Goal: Communication & Community: Participate in discussion

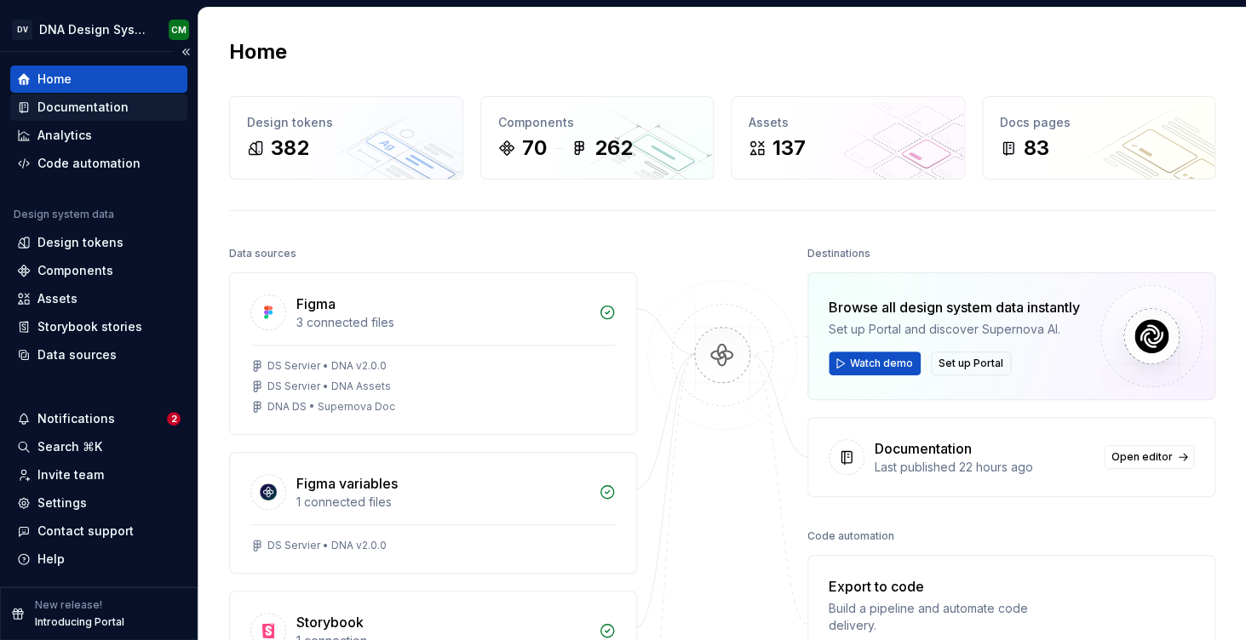
click at [110, 102] on div "Documentation" at bounding box center [82, 107] width 91 height 17
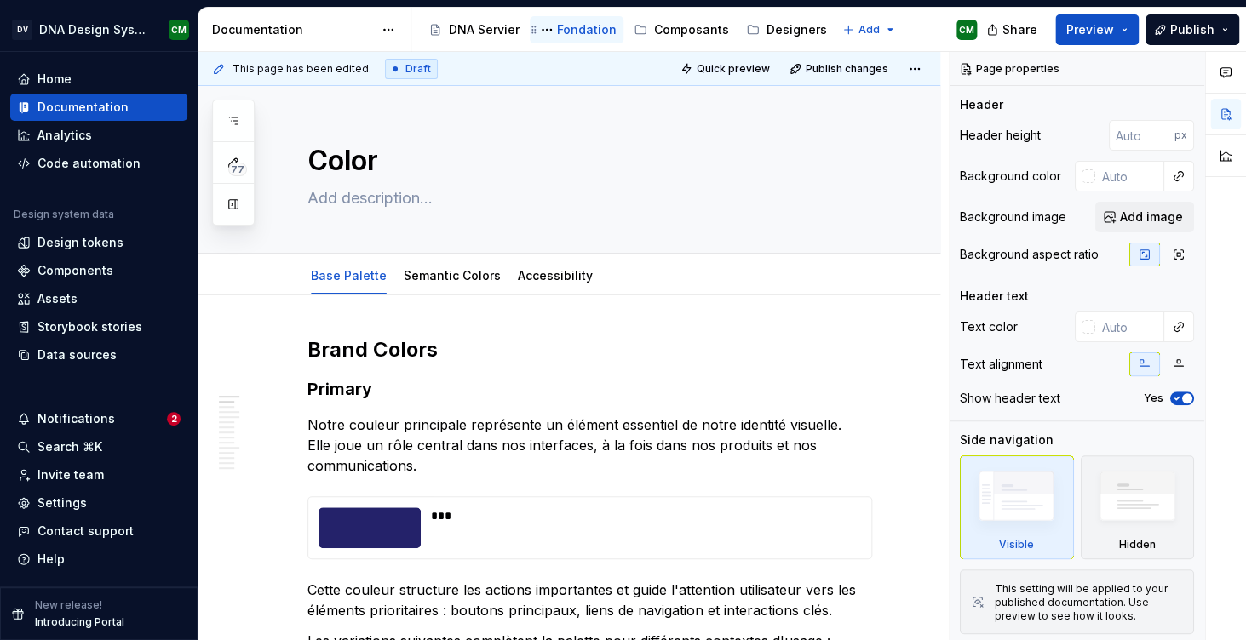
click at [557, 21] on div "Fondation" at bounding box center [587, 29] width 60 height 17
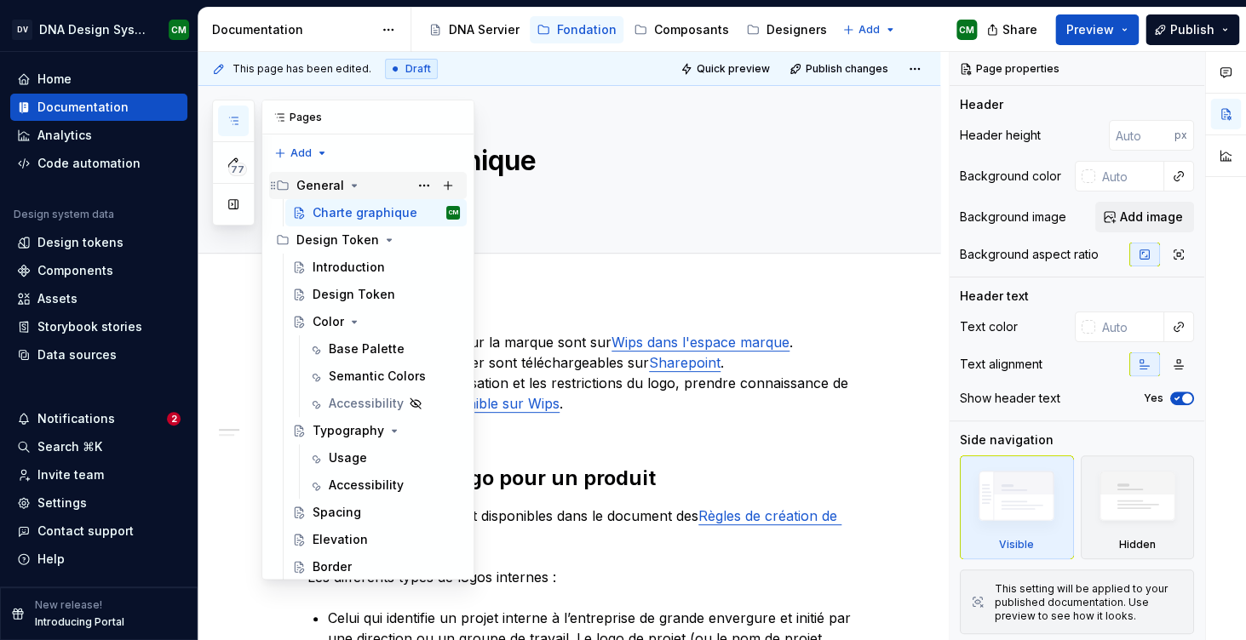
click at [348, 189] on icon "Page tree" at bounding box center [354, 186] width 14 height 14
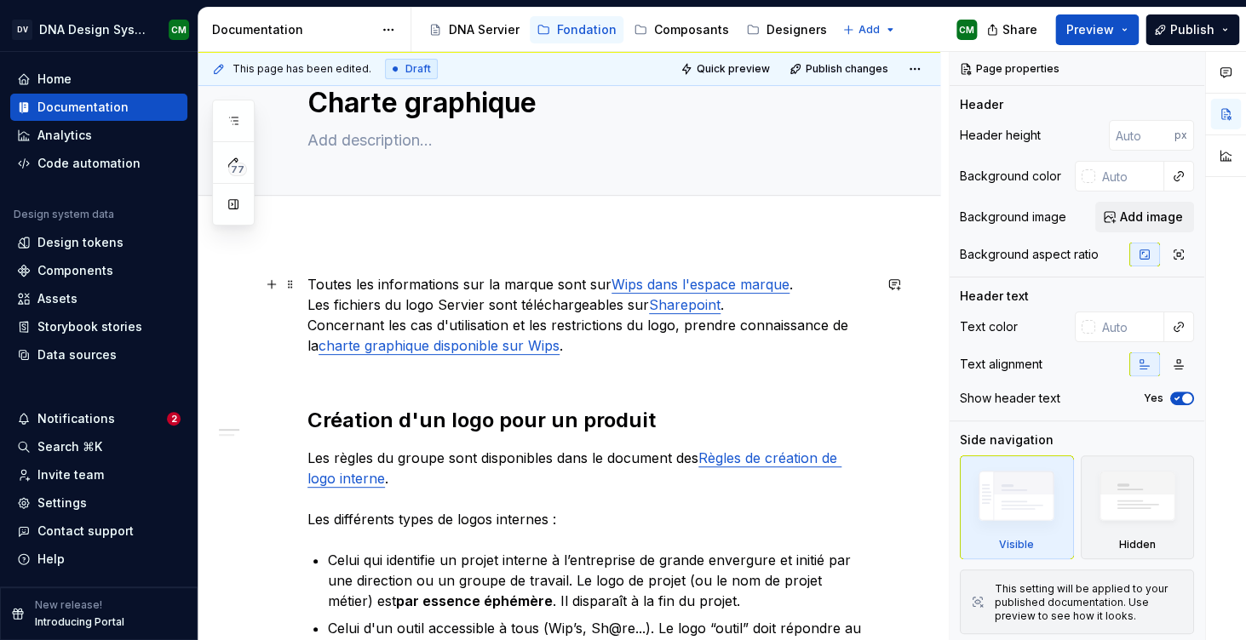
scroll to position [72, 0]
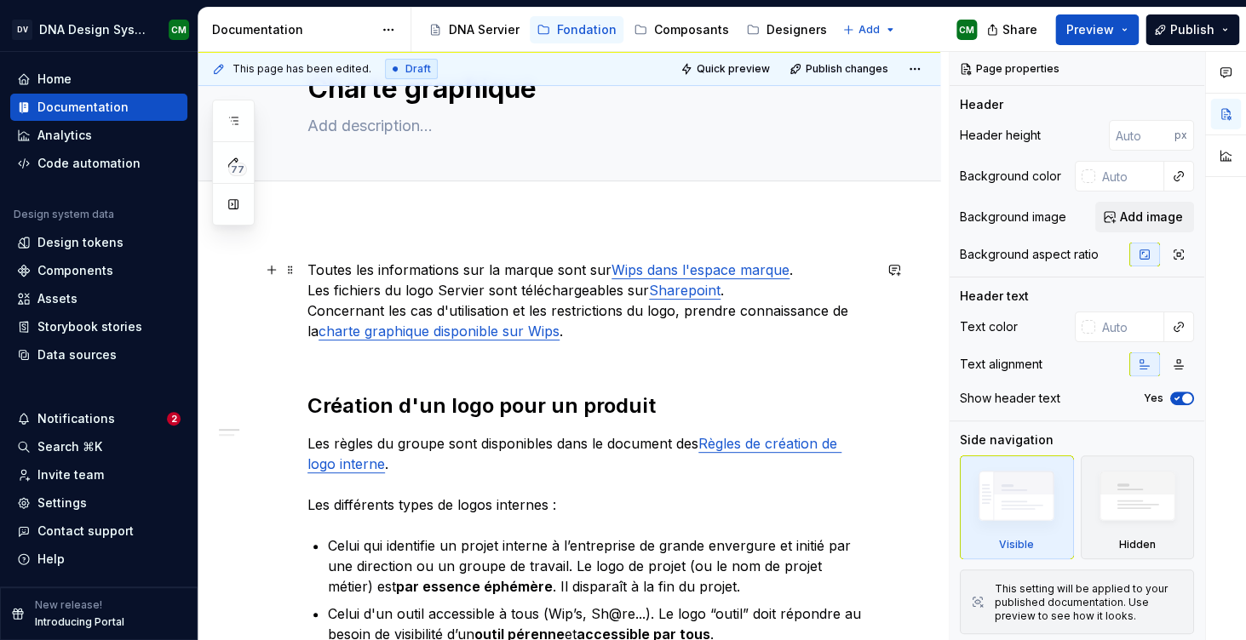
click at [633, 281] on p "Toutes les informations sur la marque sont sur Wips dans l'espace marque . Les …" at bounding box center [589, 311] width 564 height 102
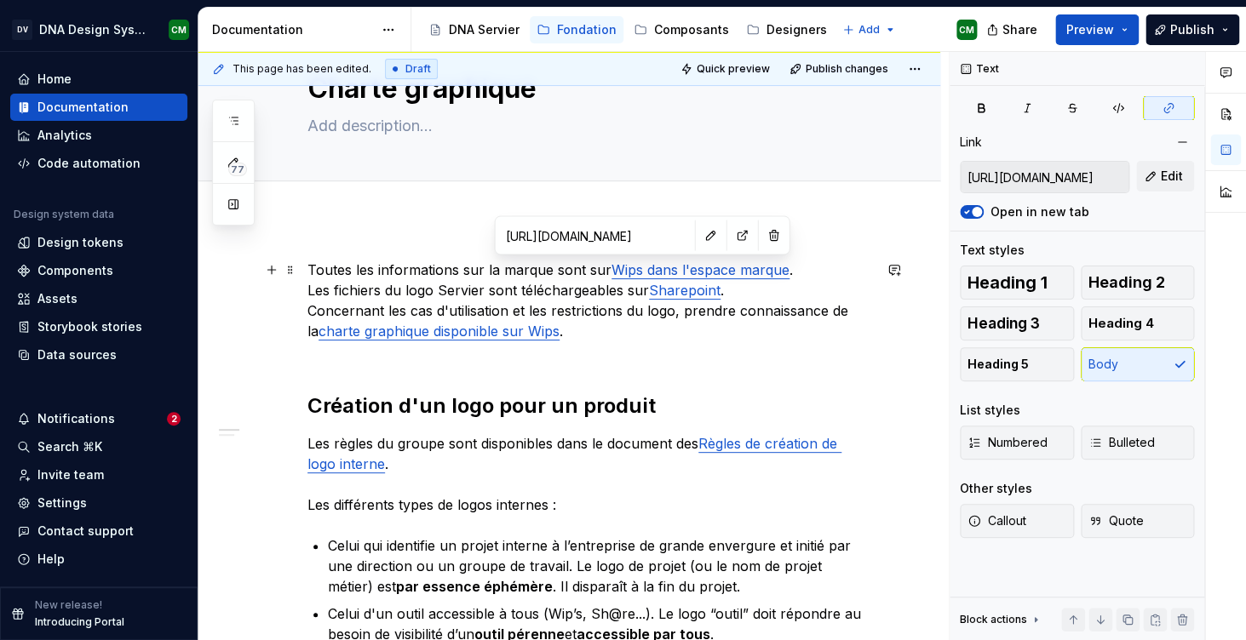
click at [635, 273] on link "Wips dans l'espace marque" at bounding box center [700, 269] width 178 height 17
click at [730, 230] on button "button" at bounding box center [742, 236] width 24 height 24
type textarea "*"
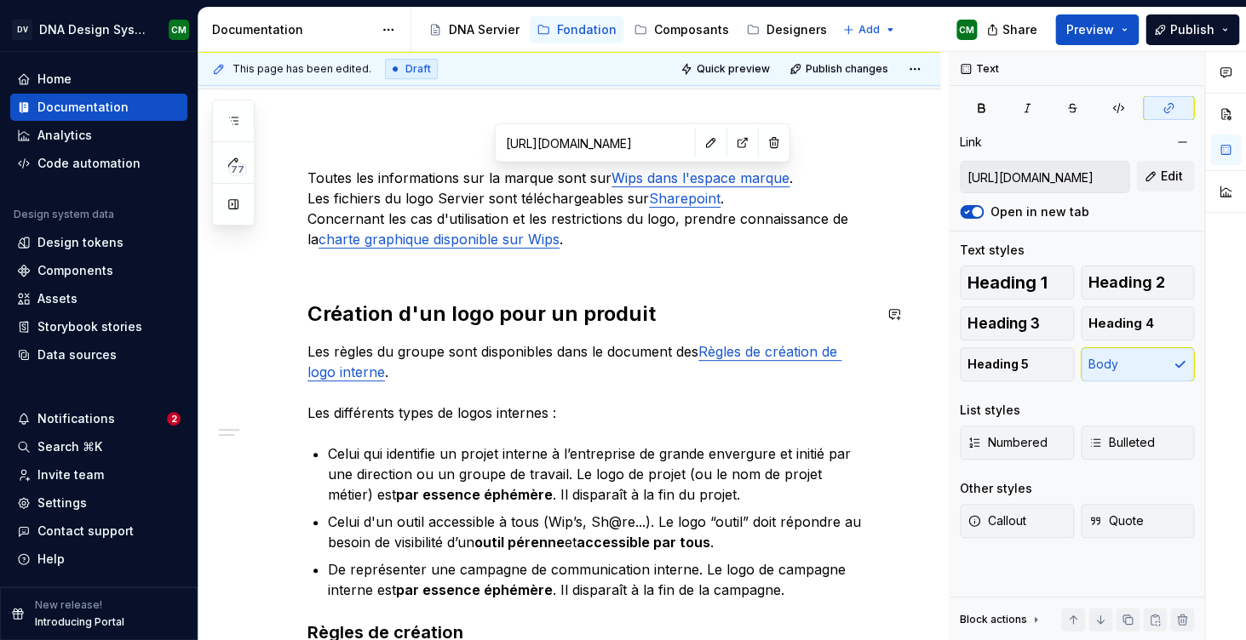
scroll to position [165, 0]
type input "[URL][DOMAIN_NAME]"
click at [454, 242] on link "charte graphique disponible sur Wips" at bounding box center [438, 238] width 241 height 17
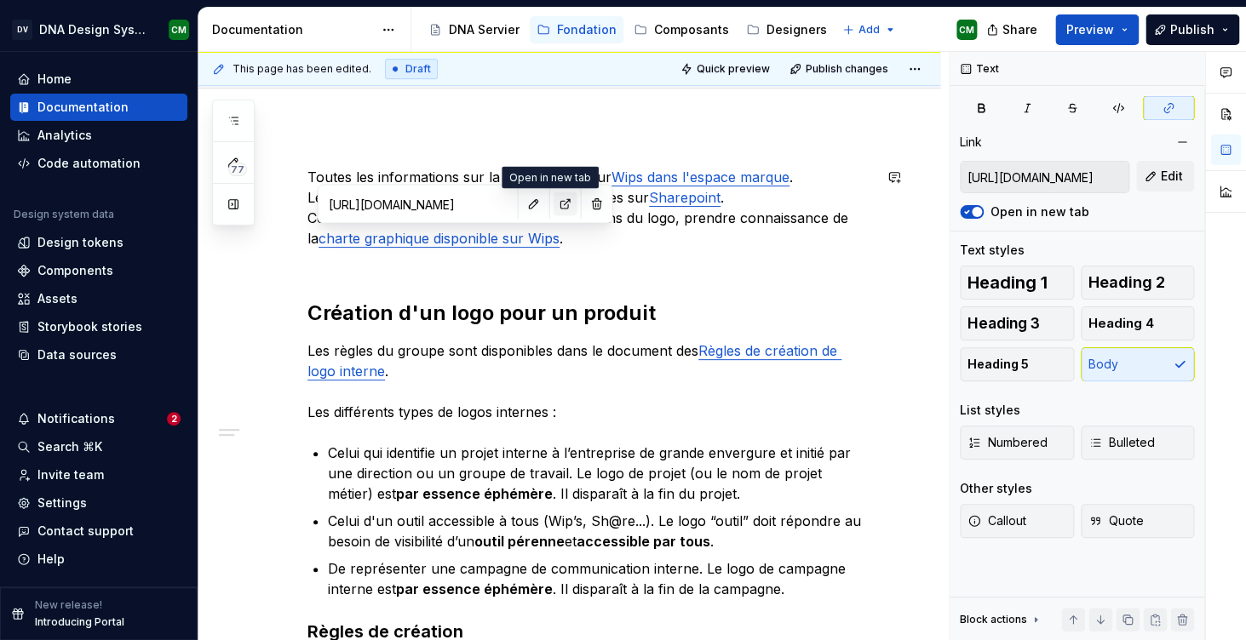
click at [553, 203] on button "button" at bounding box center [565, 204] width 24 height 24
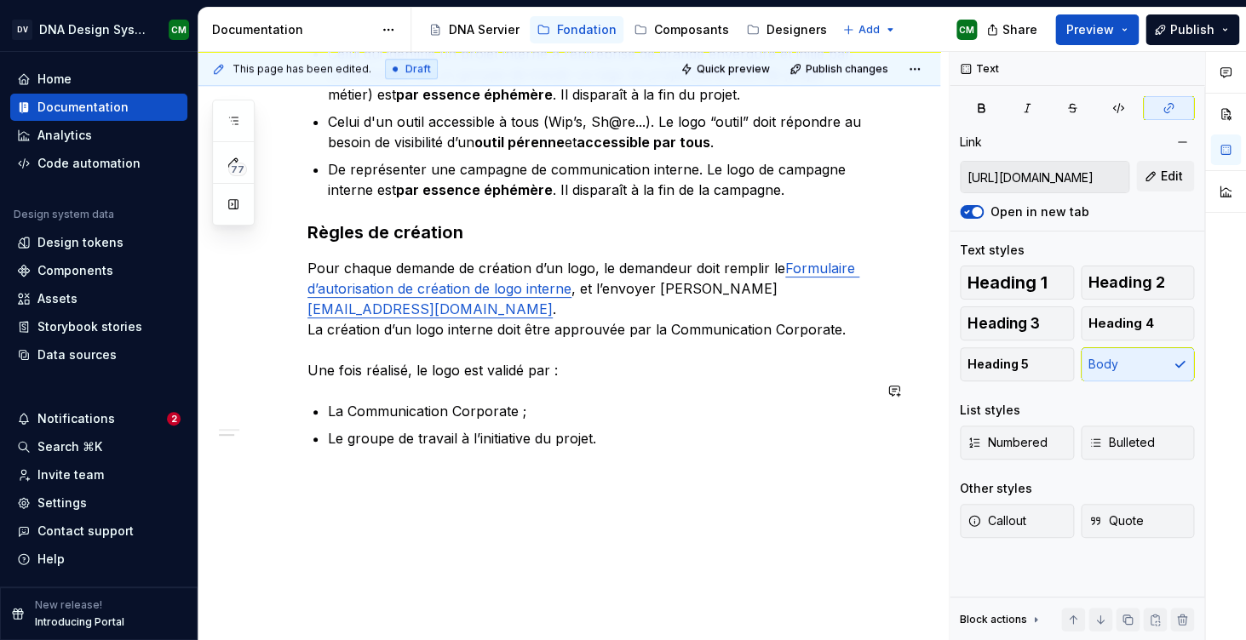
scroll to position [0, 0]
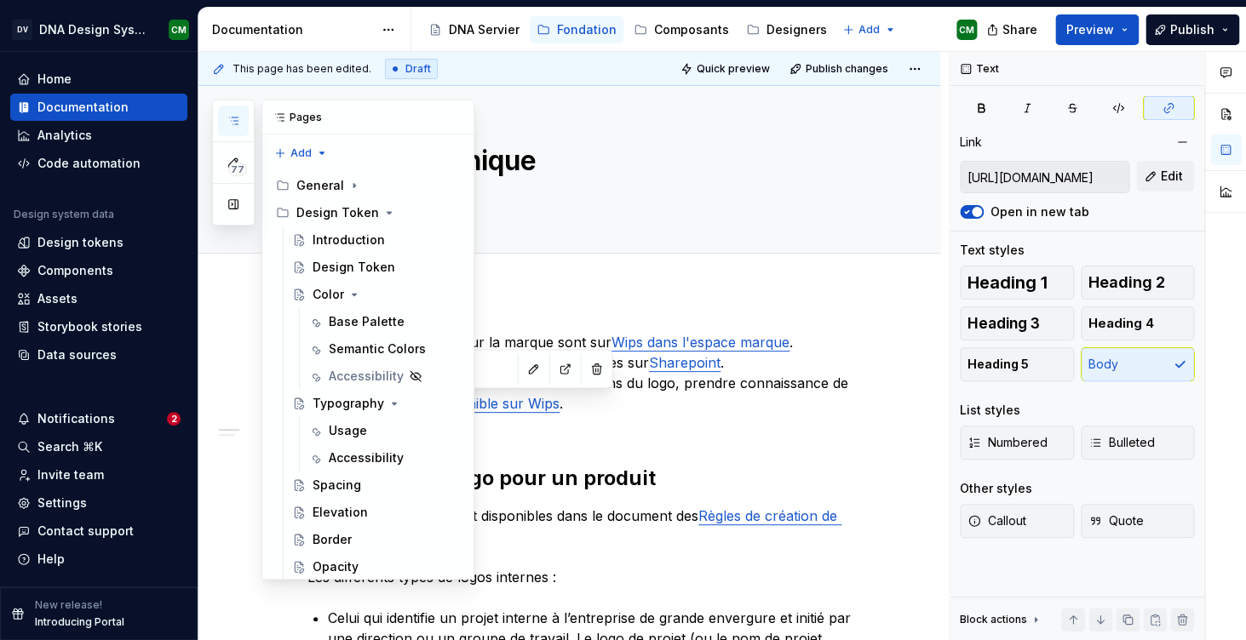
click at [241, 121] on button "button" at bounding box center [233, 121] width 31 height 31
click at [354, 189] on icon "Page tree" at bounding box center [354, 186] width 14 height 14
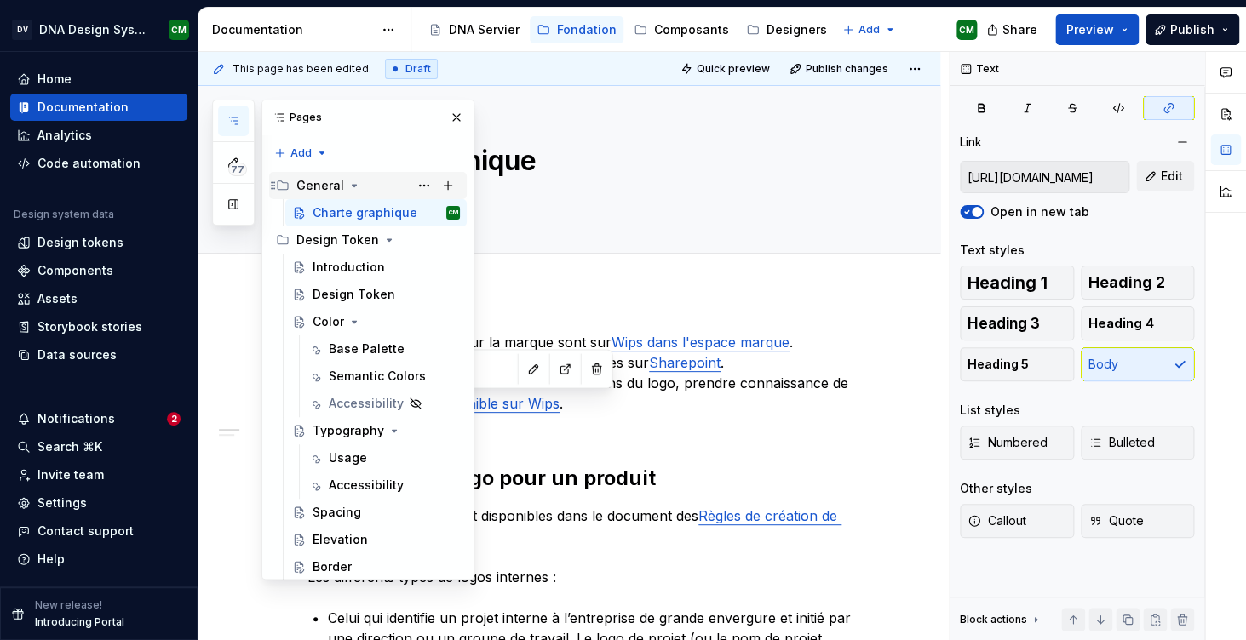
click at [350, 181] on icon "Page tree" at bounding box center [354, 186] width 14 height 14
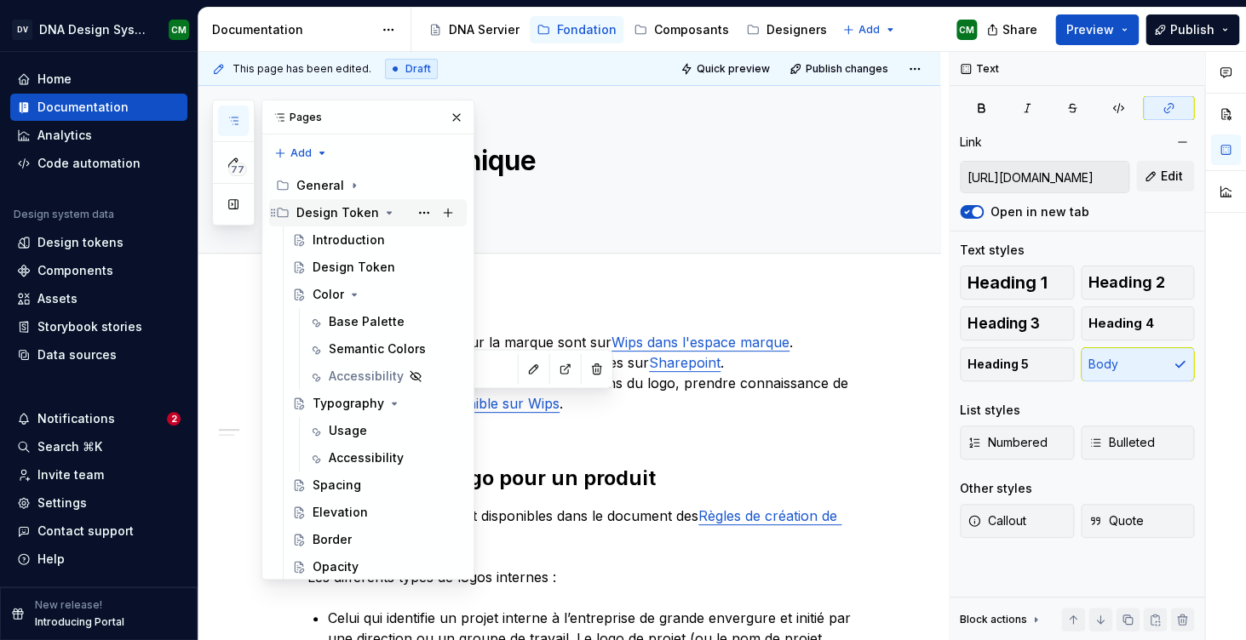
scroll to position [23, 0]
click at [349, 204] on div "Design Token" at bounding box center [337, 212] width 83 height 17
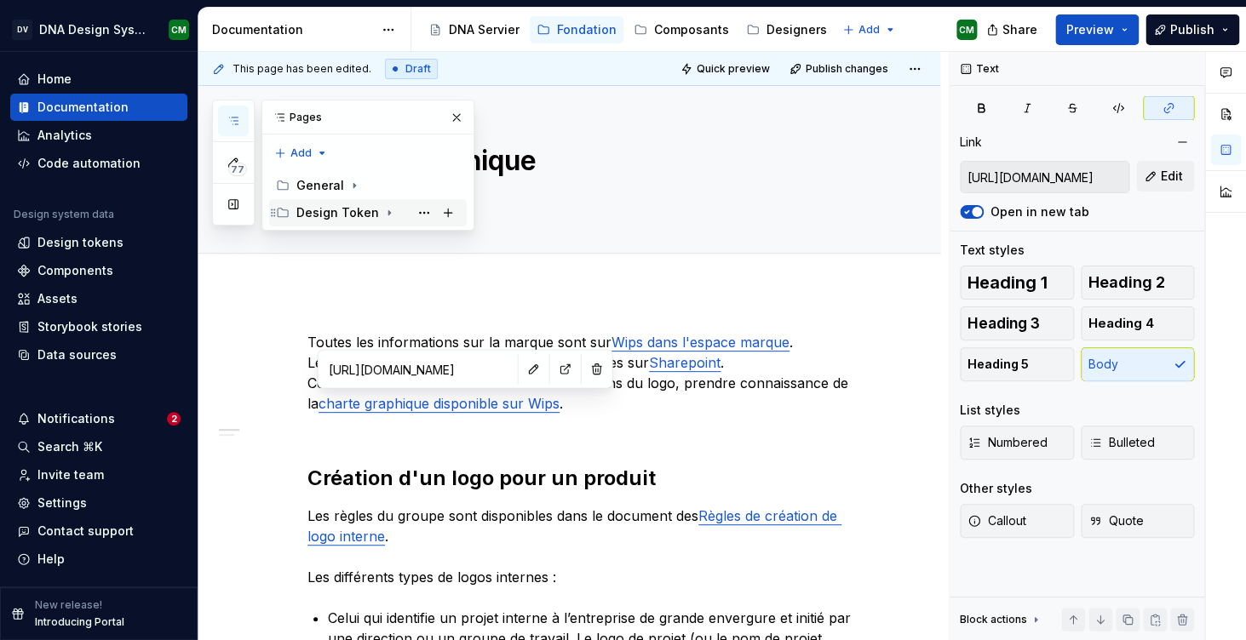
scroll to position [0, 0]
click at [351, 217] on div "Design Token" at bounding box center [337, 212] width 83 height 17
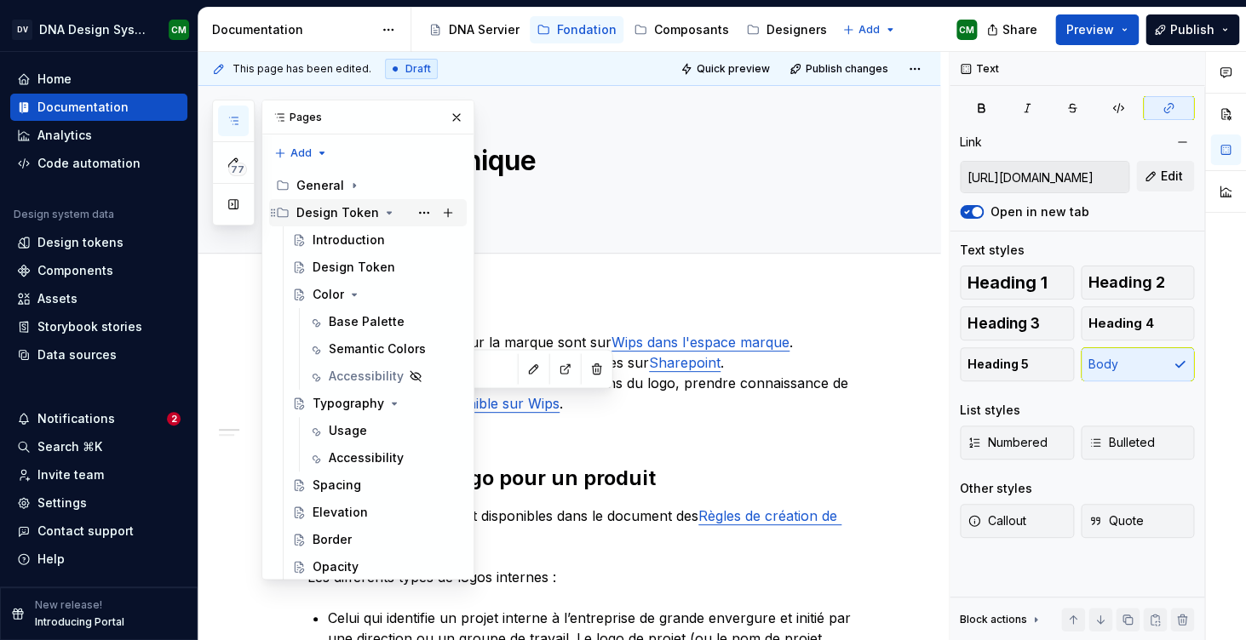
click at [382, 216] on icon "Page tree" at bounding box center [389, 213] width 14 height 14
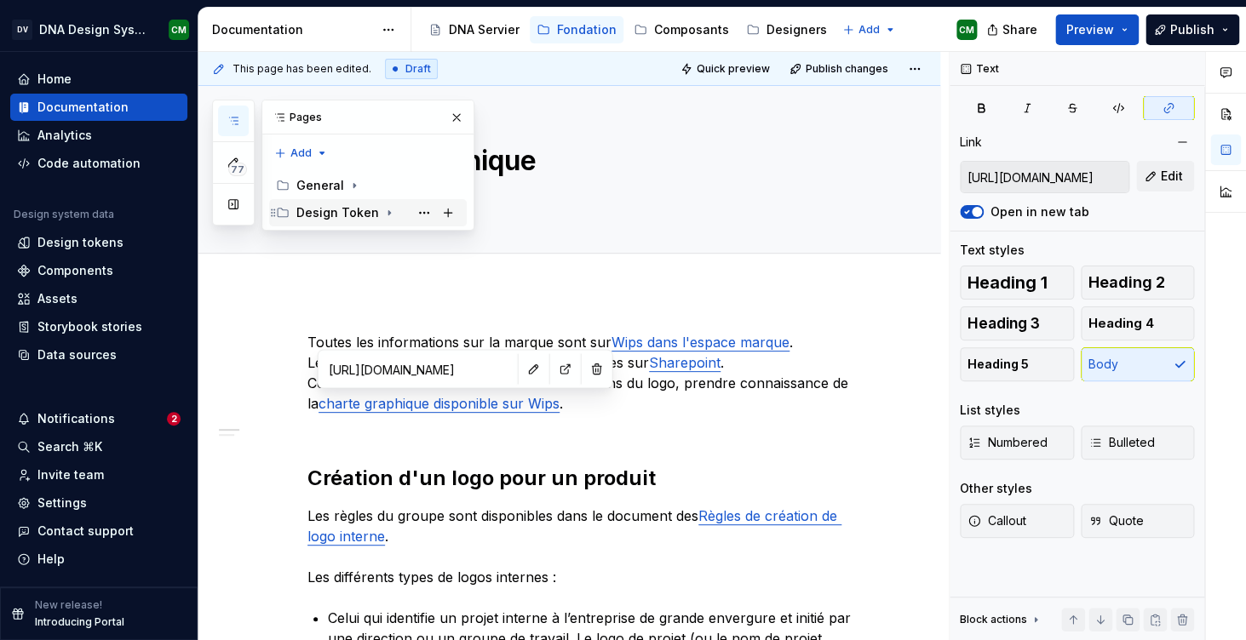
click at [387, 220] on icon "Page tree" at bounding box center [389, 213] width 14 height 14
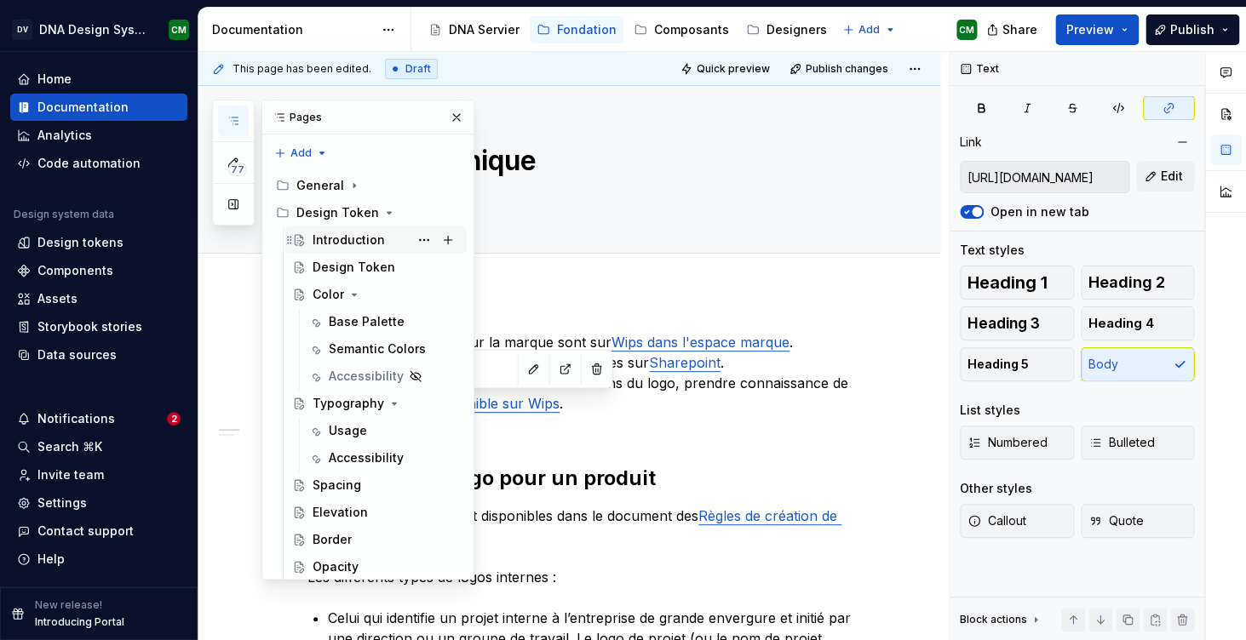
click at [377, 247] on div "Introduction" at bounding box center [348, 240] width 72 height 17
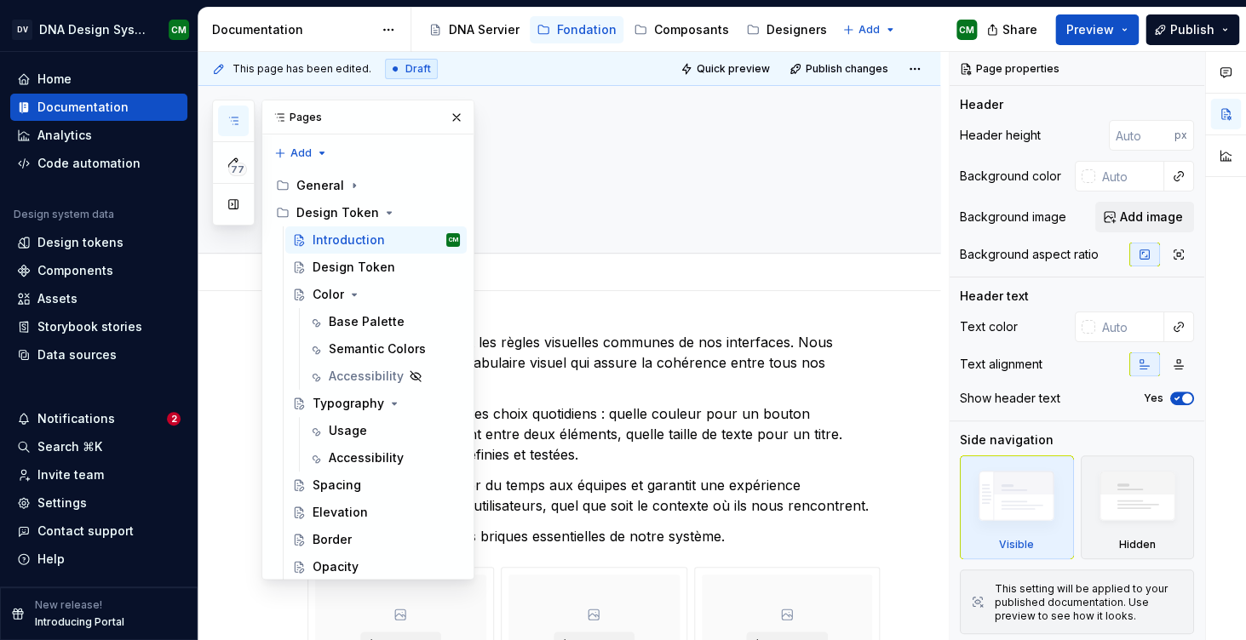
click at [591, 283] on div "Add tab" at bounding box center [589, 273] width 564 height 24
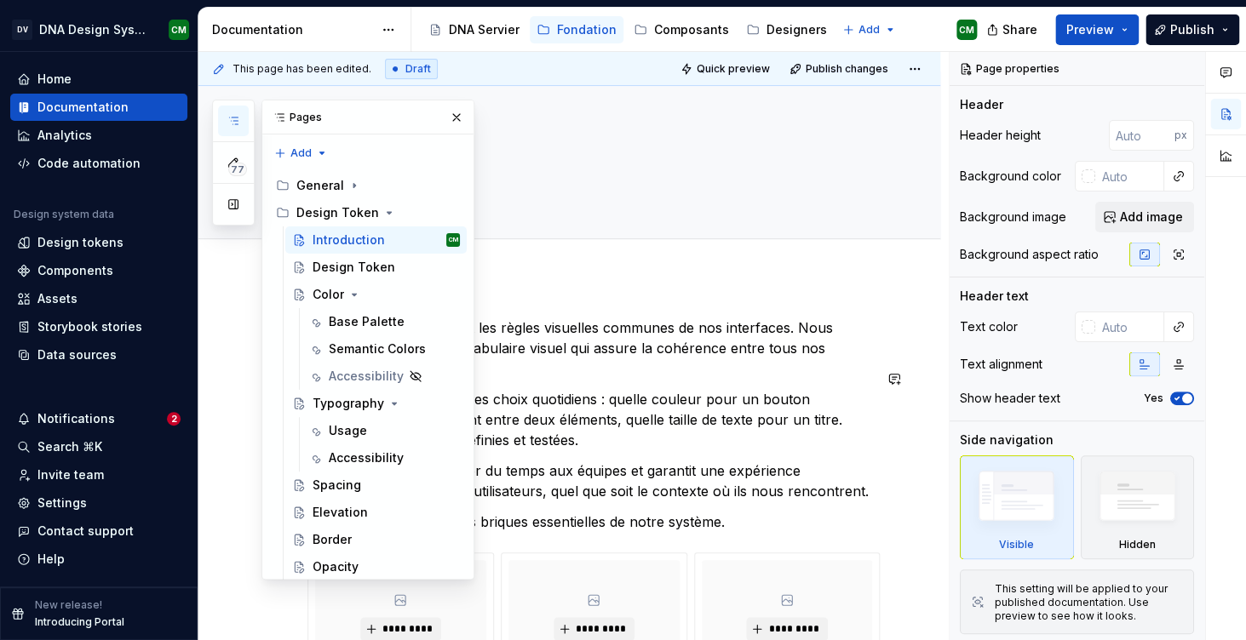
scroll to position [9, 0]
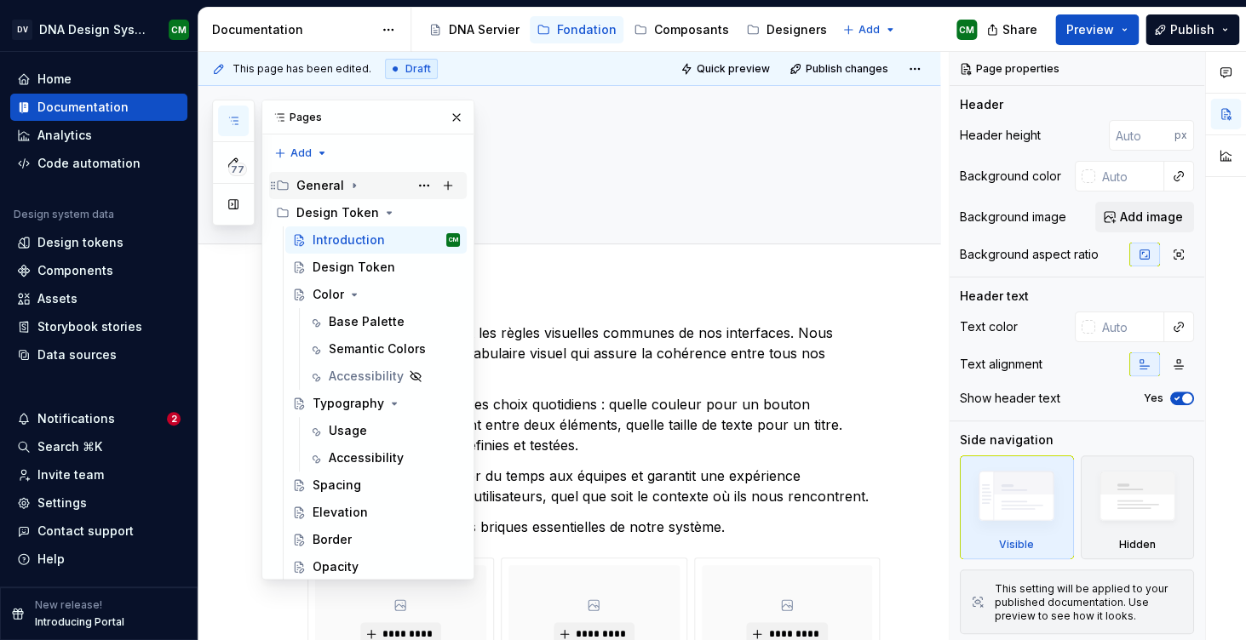
click at [335, 183] on div "General" at bounding box center [320, 185] width 48 height 17
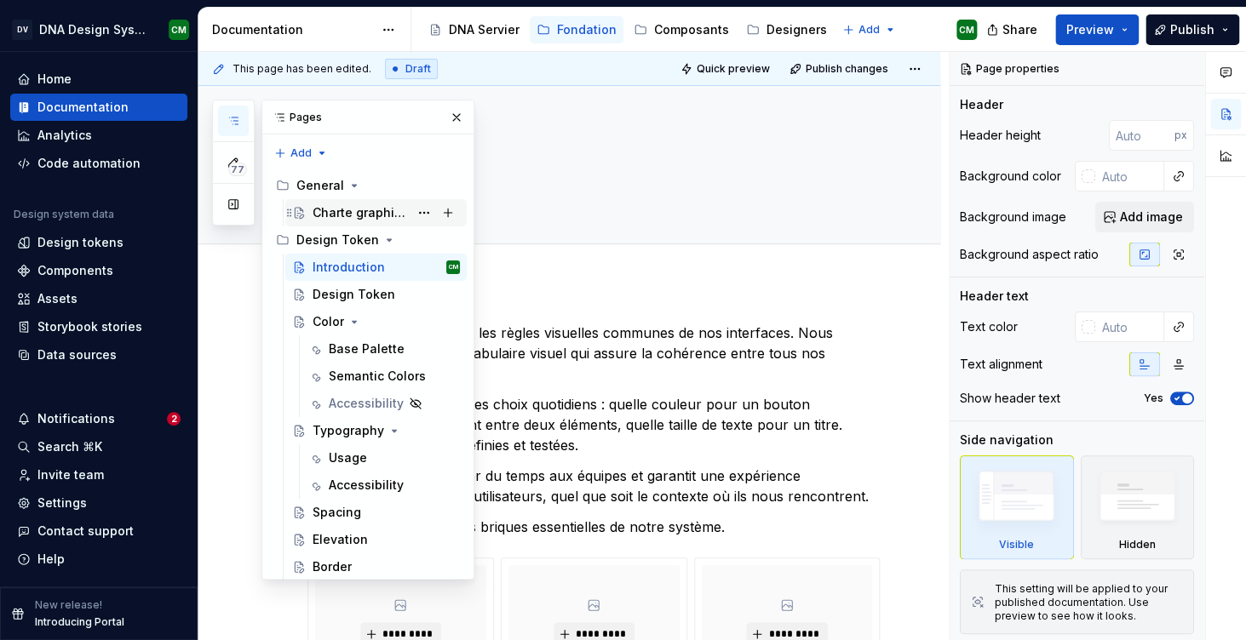
click at [335, 215] on div "Charte graphique" at bounding box center [360, 212] width 96 height 17
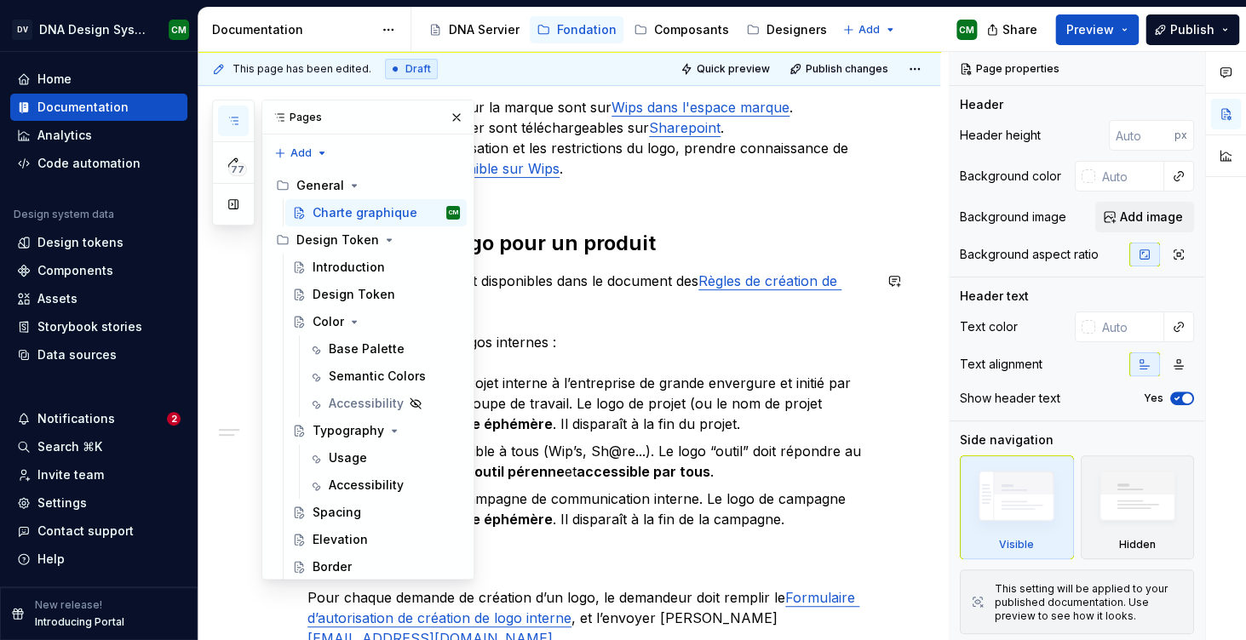
scroll to position [66, 0]
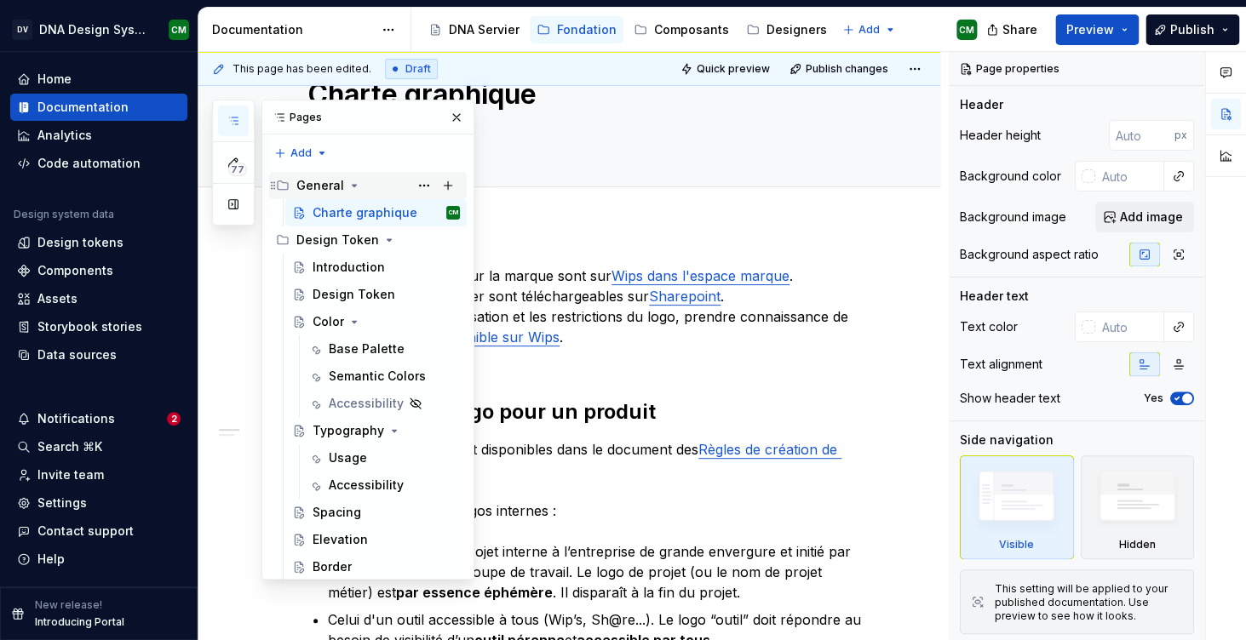
click at [347, 187] on icon "Page tree" at bounding box center [354, 186] width 14 height 14
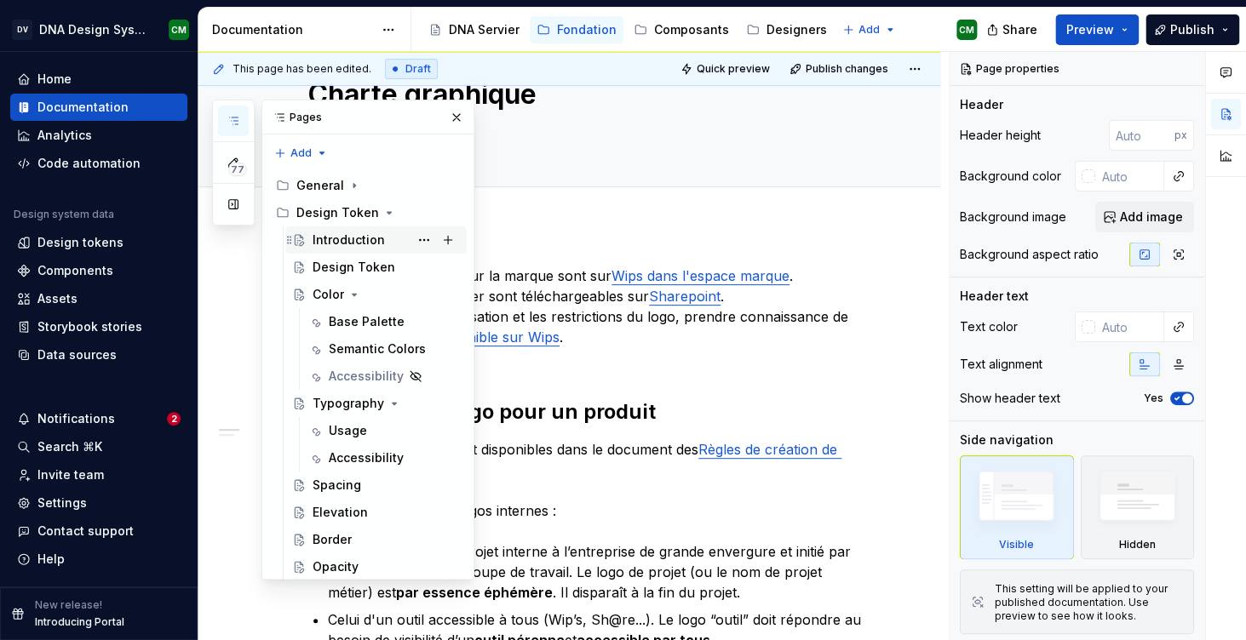
click at [352, 246] on div "Introduction" at bounding box center [348, 240] width 72 height 17
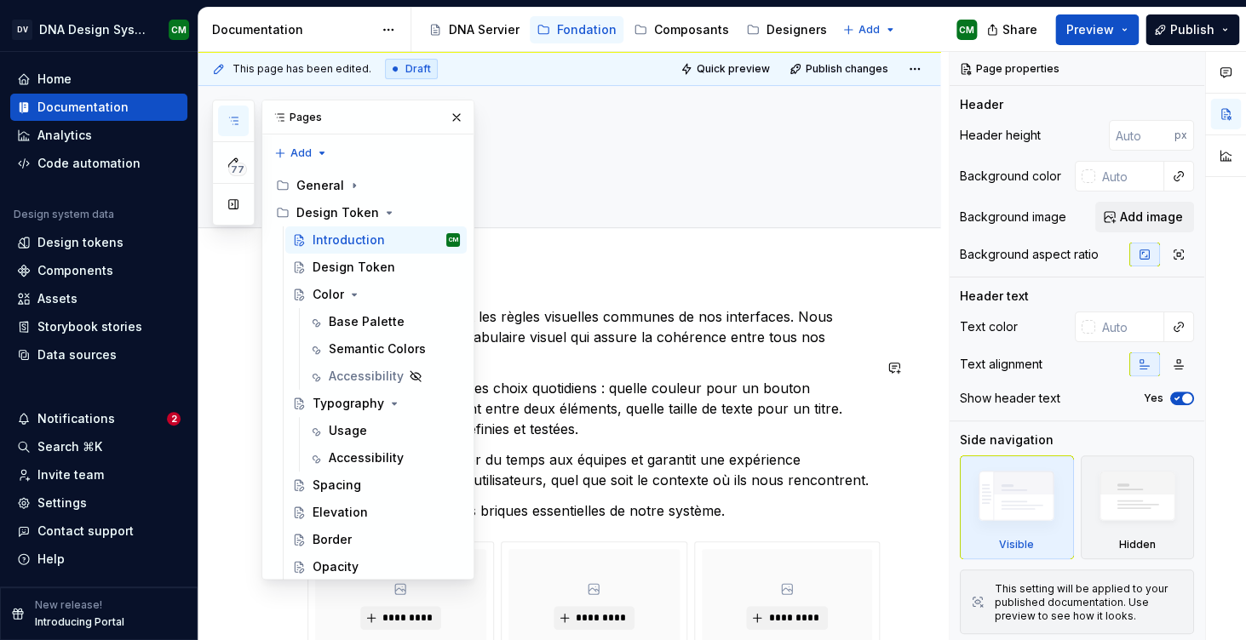
scroll to position [10, 0]
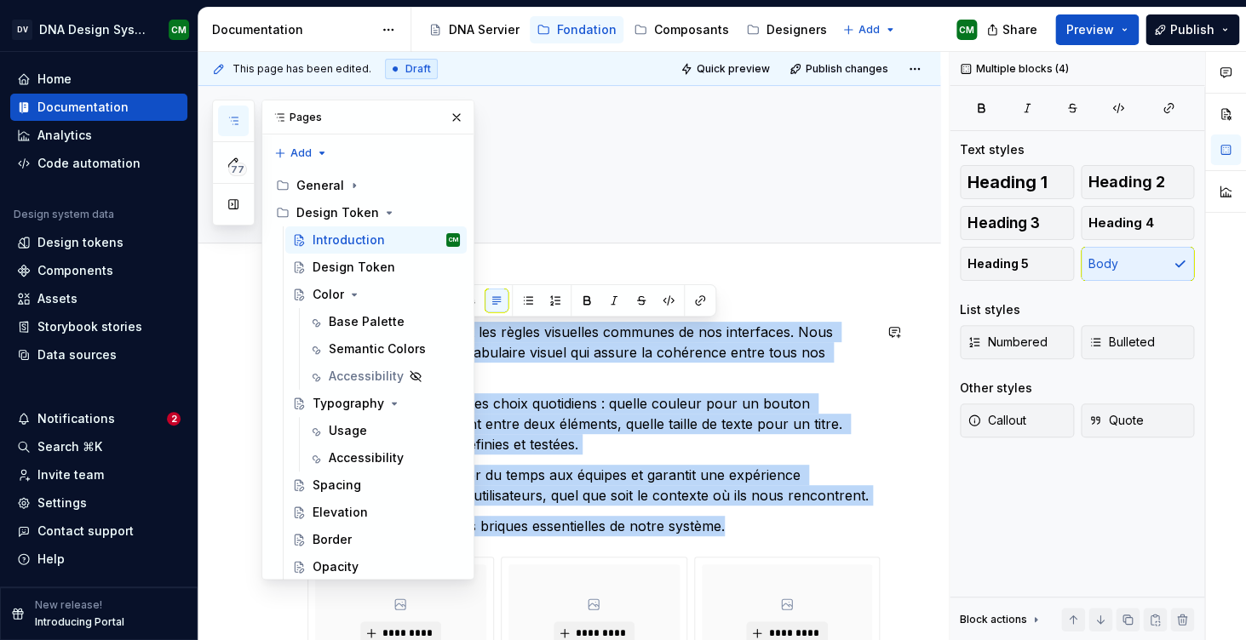
drag, startPoint x: 742, startPoint y: 506, endPoint x: 302, endPoint y: 338, distance: 471.0
click at [456, 112] on button "button" at bounding box center [456, 118] width 24 height 24
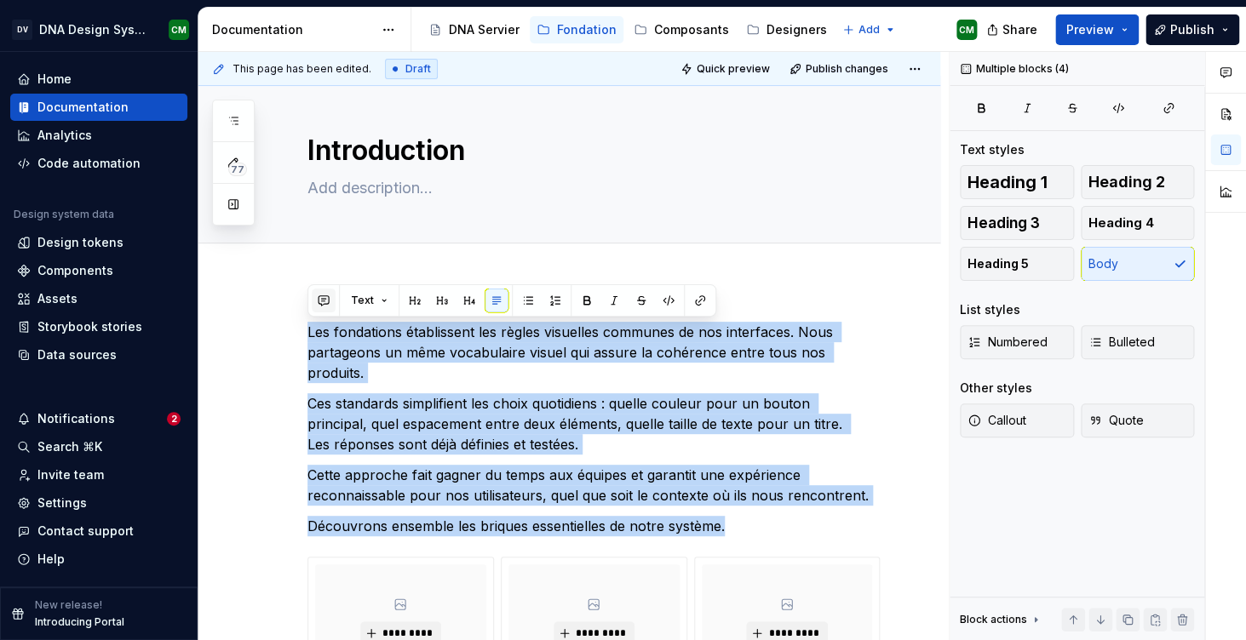
click at [322, 302] on button "button" at bounding box center [324, 301] width 24 height 24
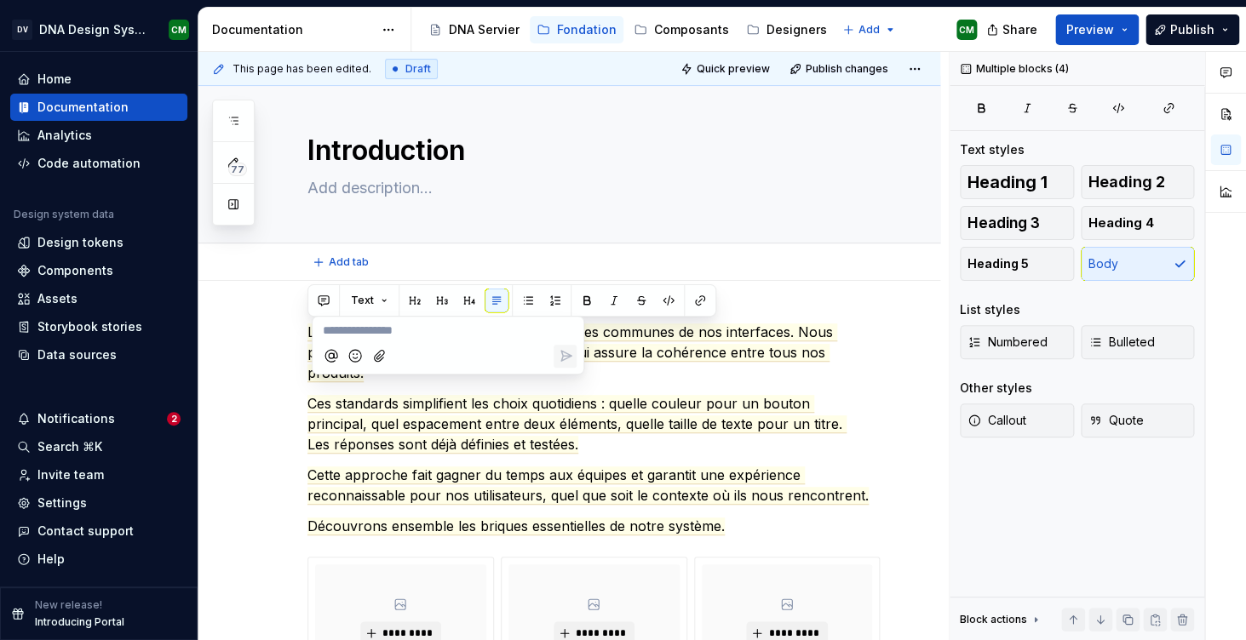
type textarea "*"
click at [402, 325] on span "L'utilisation du "nous"" at bounding box center [383, 331] width 121 height 14
click at [456, 332] on p "L'utilisation du "nous"" at bounding box center [448, 331] width 250 height 18
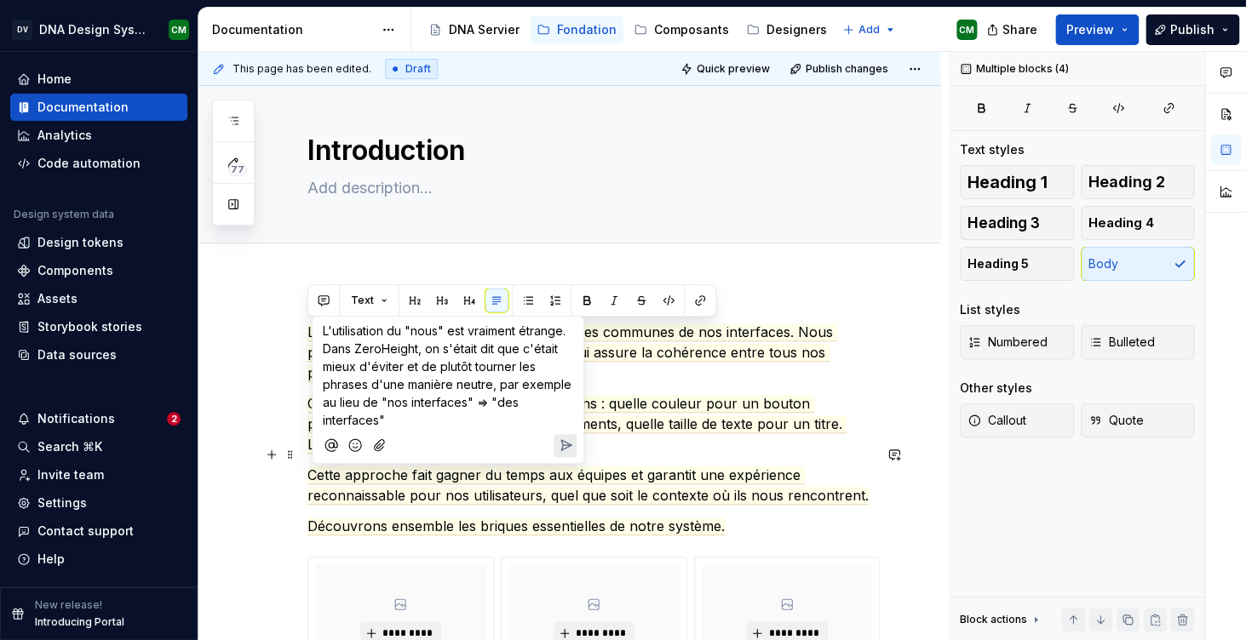
click at [570, 451] on icon "Send" at bounding box center [565, 445] width 17 height 17
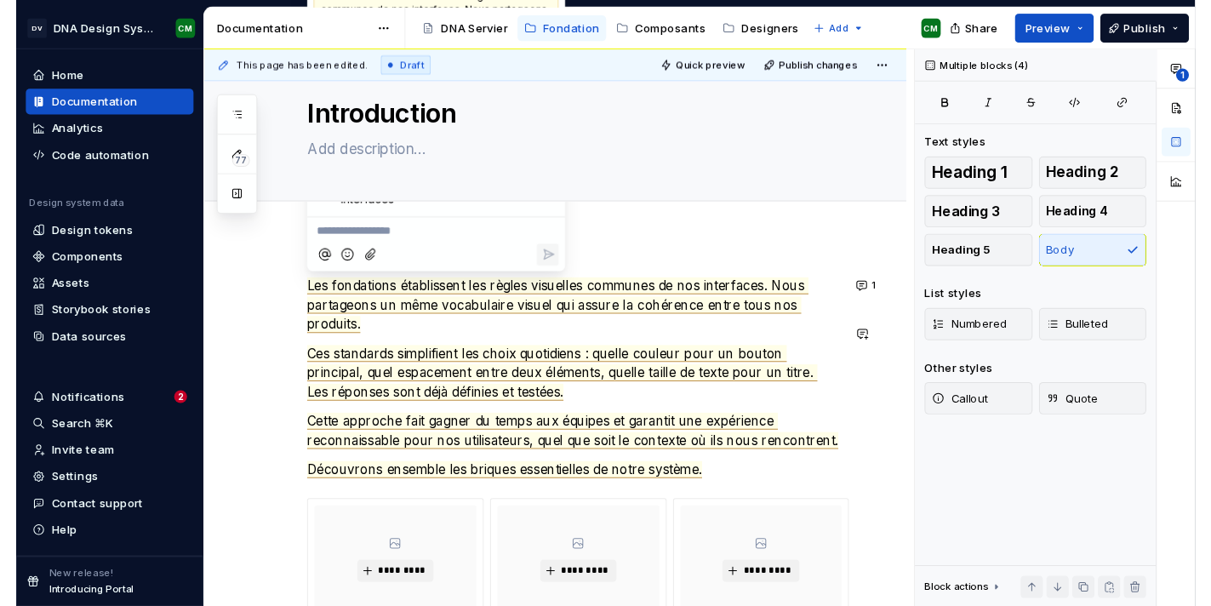
scroll to position [49, 0]
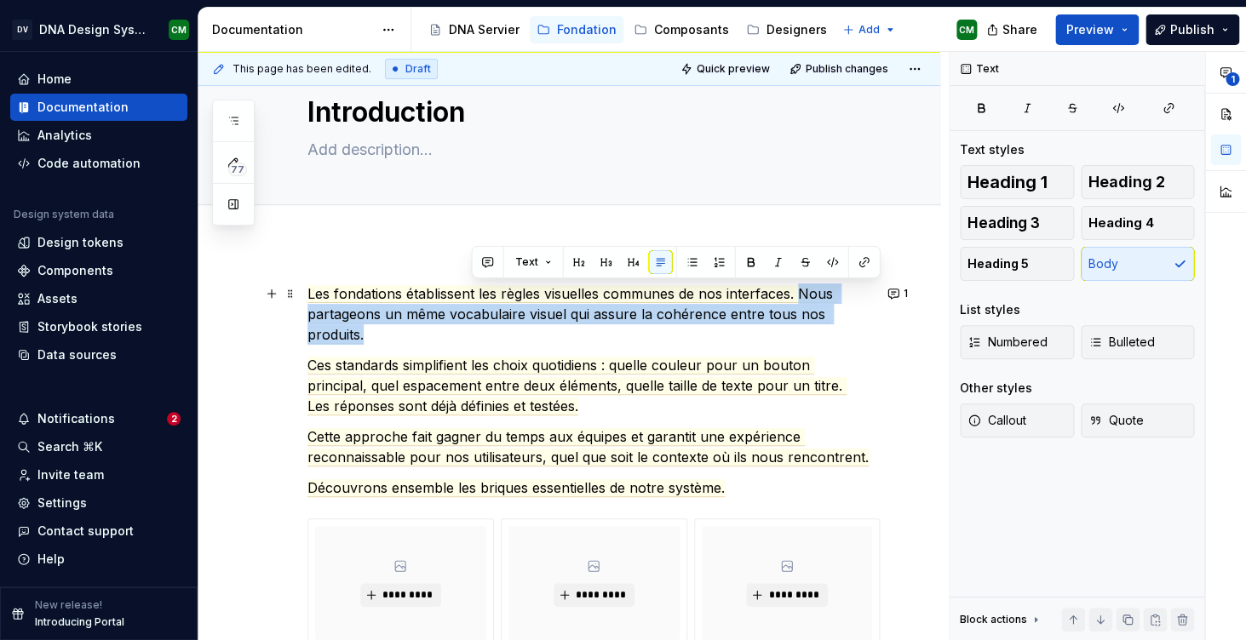
drag, startPoint x: 804, startPoint y: 287, endPoint x: 879, endPoint y: 318, distance: 80.9
click at [872, 318] on p "Les fondations établissent les règles visuelles communes de nos interfaces. Nou…" at bounding box center [589, 313] width 564 height 61
copy span "Nous partageons un même vocabulaire visuel qui assure la cohérence entre tous n…"
type textarea "*"
click at [490, 261] on button "button" at bounding box center [488, 262] width 24 height 24
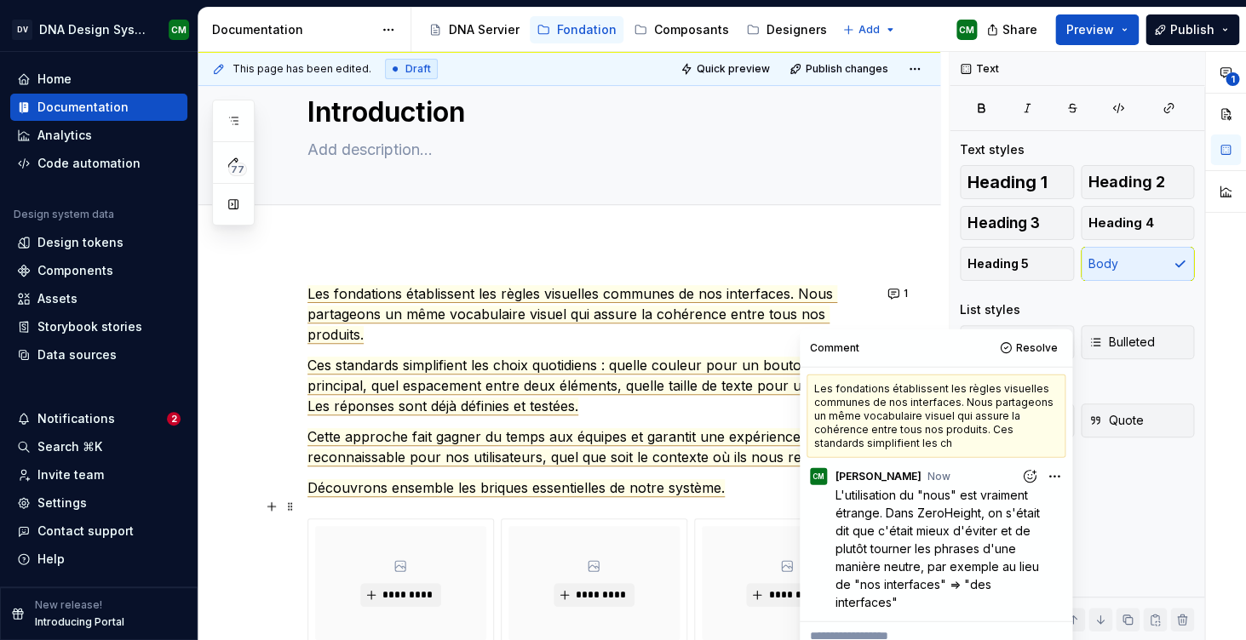
click at [868, 633] on p "**********" at bounding box center [936, 636] width 252 height 18
click at [862, 631] on p "**********" at bounding box center [936, 636] width 252 height 18
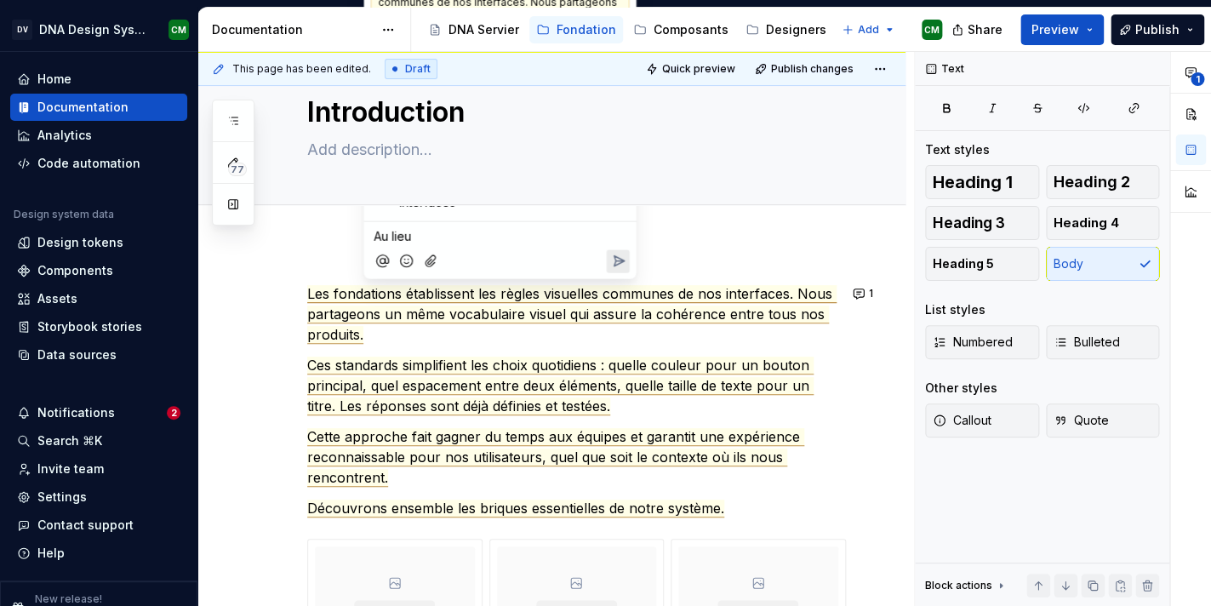
click at [461, 239] on p "Au lieu" at bounding box center [501, 236] width 252 height 18
click at [478, 237] on span "Au lieu d'avoir la seconde phrase," at bounding box center [471, 236] width 193 height 14
drag, startPoint x: 503, startPoint y: 235, endPoint x: 588, endPoint y: 215, distance: 87.4
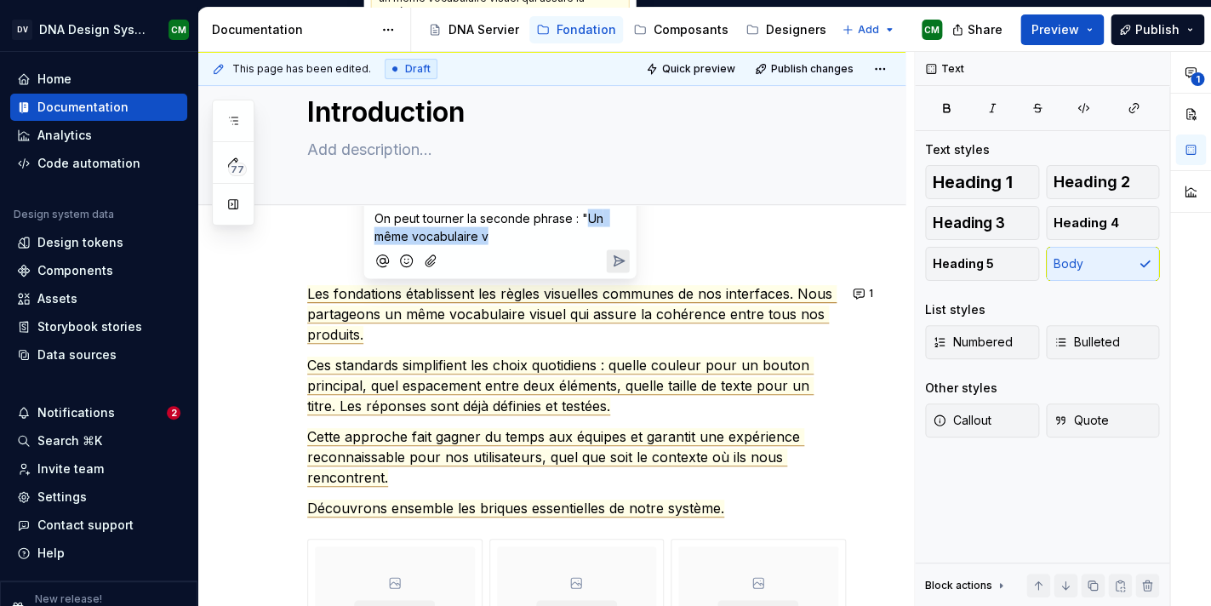
click at [588, 215] on p "On peut tourner la seconde phrase : "Un même vocabulaire v" at bounding box center [501, 227] width 252 height 36
drag, startPoint x: 517, startPoint y: 237, endPoint x: 507, endPoint y: 237, distance: 9.4
click at [507, 237] on span "On peut tourner la seconde phrase : "Le même vocabulaire est utilisé entre tous…" at bounding box center [496, 218] width 243 height 50
click at [590, 239] on p "On peut tourner la seconde phrase : "Le même vocabulaire est utilisé entre tous…" at bounding box center [501, 219] width 252 height 54
click at [621, 266] on icon "Reply" at bounding box center [618, 261] width 17 height 17
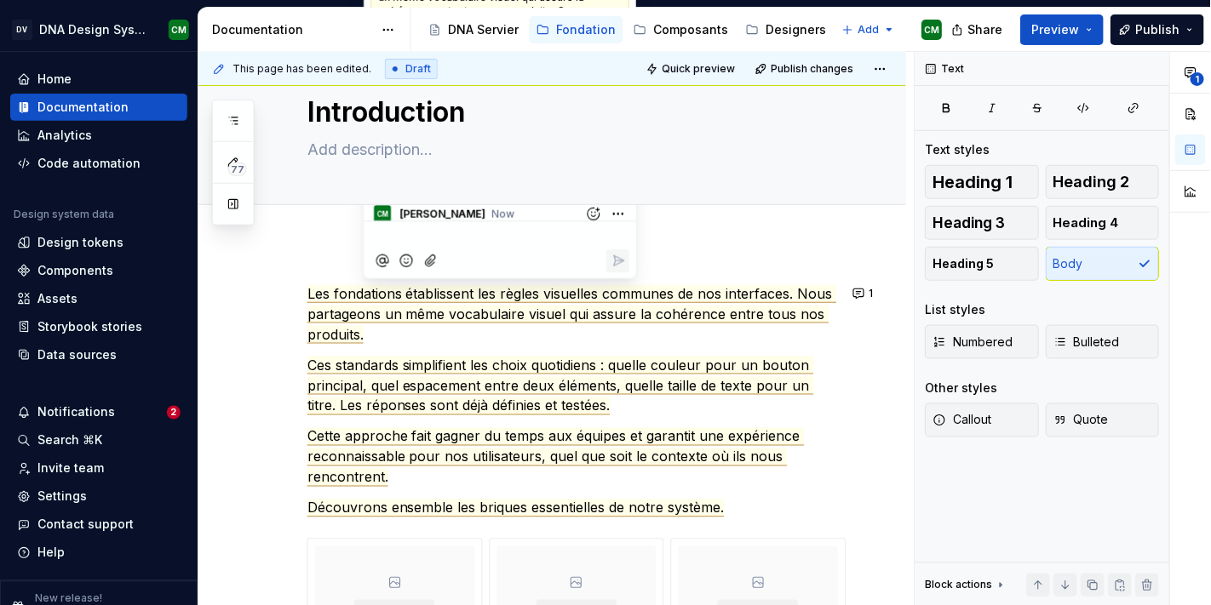
scroll to position [65, 0]
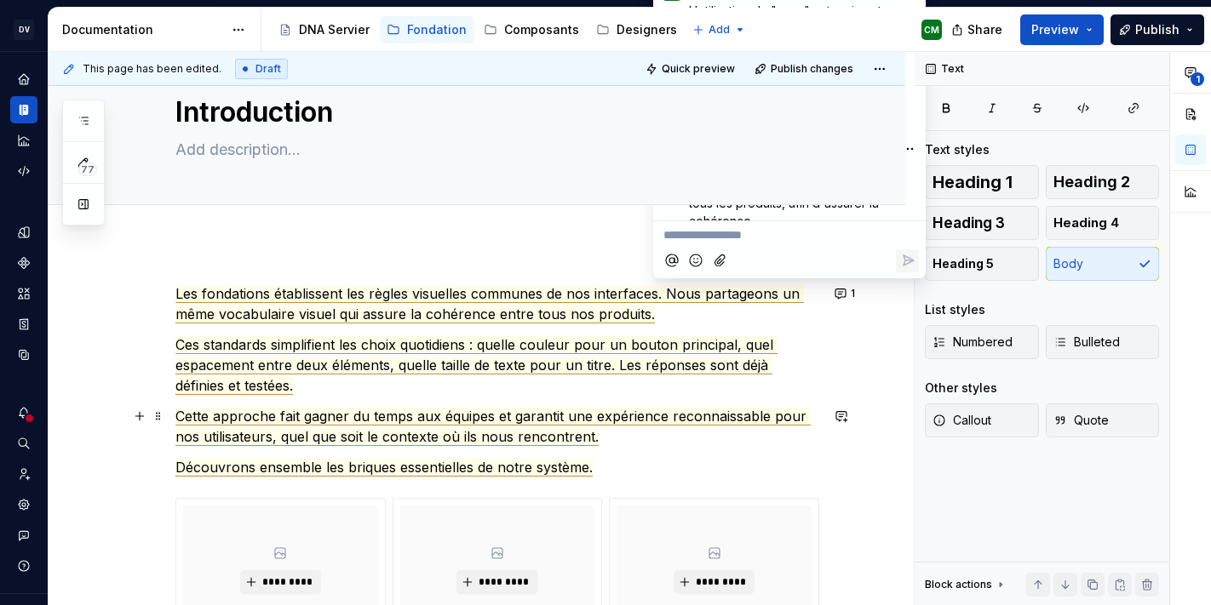
click at [373, 435] on span "Cette approche fait gagner du temps aux équipes et garantit une expérience reco…" at bounding box center [492, 427] width 635 height 38
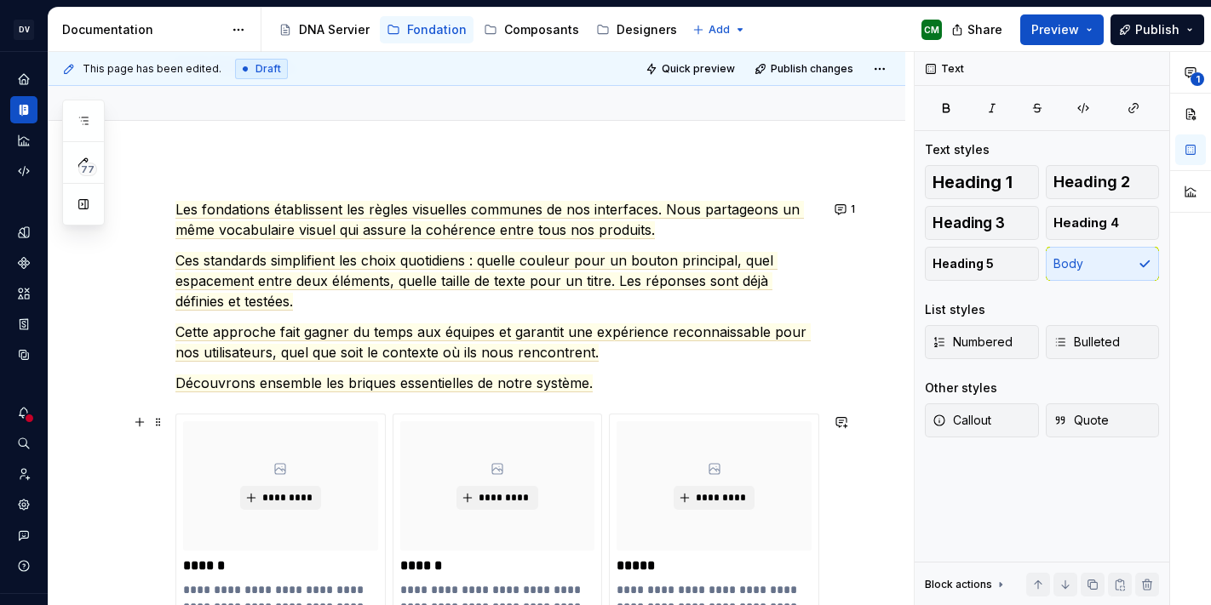
scroll to position [0, 0]
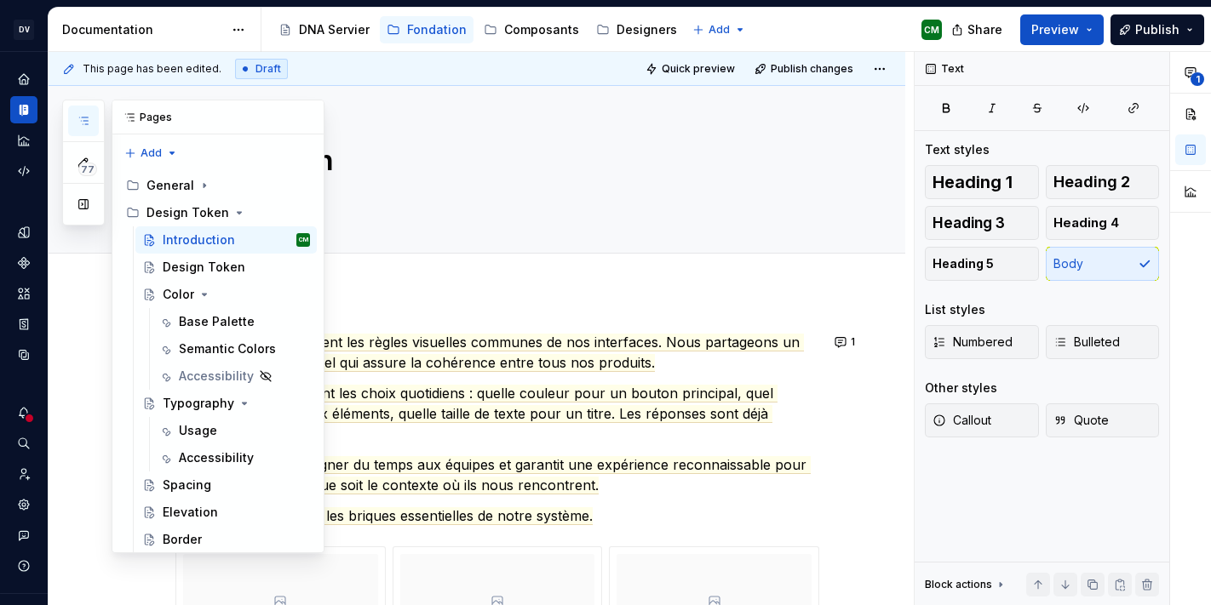
click at [77, 123] on icon "button" at bounding box center [84, 121] width 14 height 14
click at [554, 30] on div "Accessibility guide for tree Page tree. Navigate the tree with the arrow keys. …" at bounding box center [608, 30] width 694 height 44
click at [204, 259] on div "Design Token" at bounding box center [204, 267] width 83 height 17
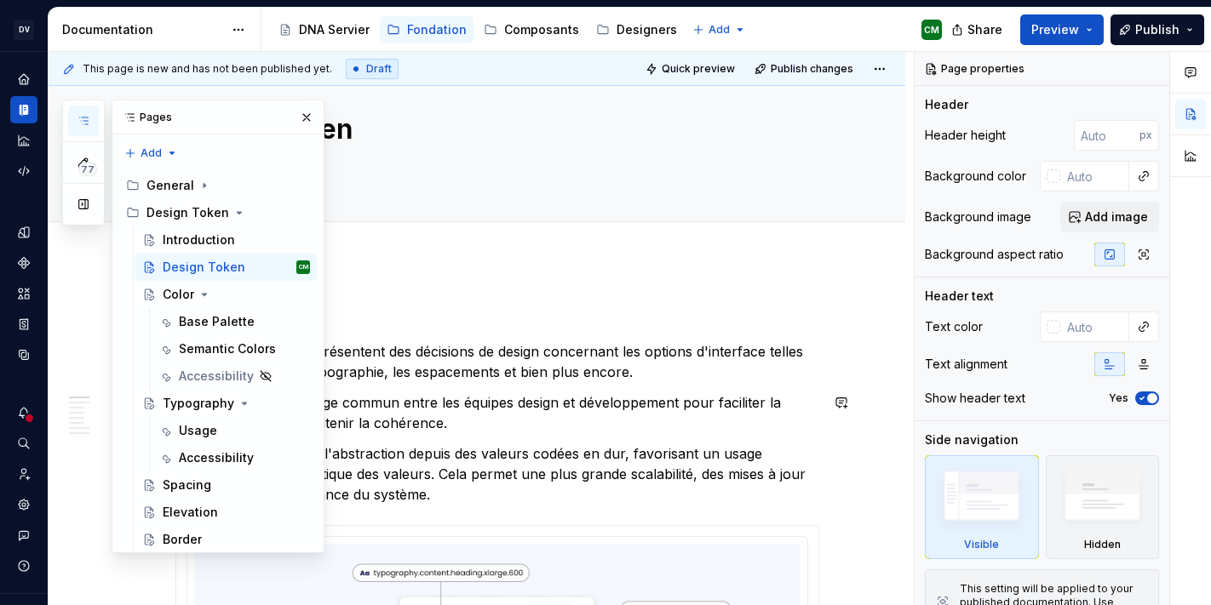
scroll to position [32, 0]
click at [208, 232] on div "Introduction" at bounding box center [199, 240] width 72 height 17
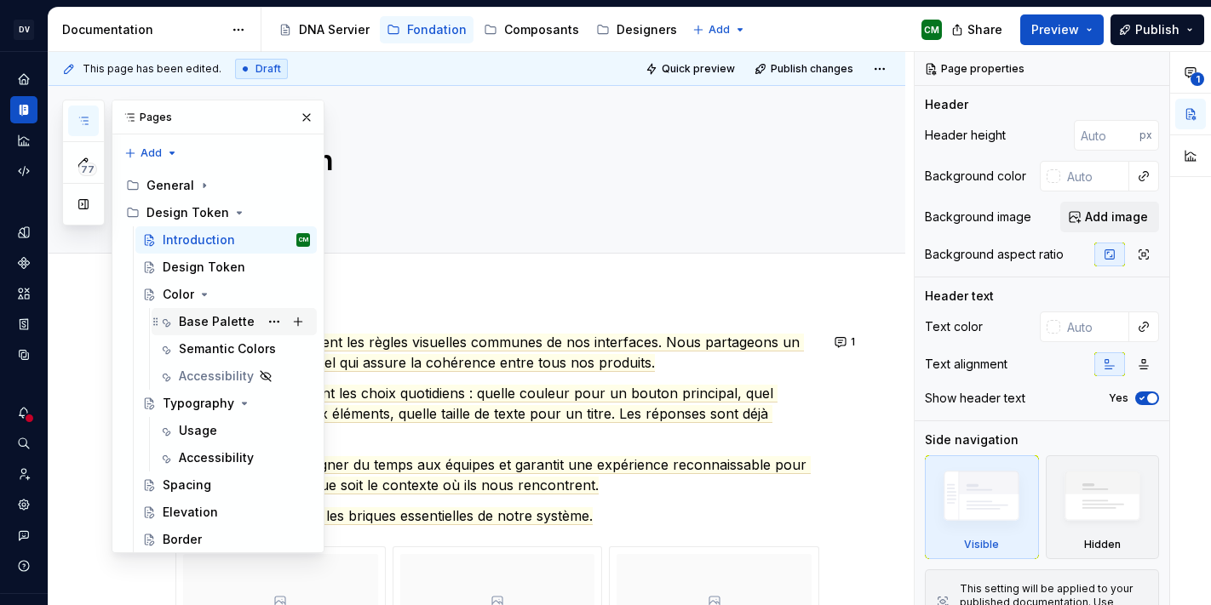
scroll to position [136, 0]
click at [224, 363] on div "Accessibility" at bounding box center [234, 376] width 165 height 27
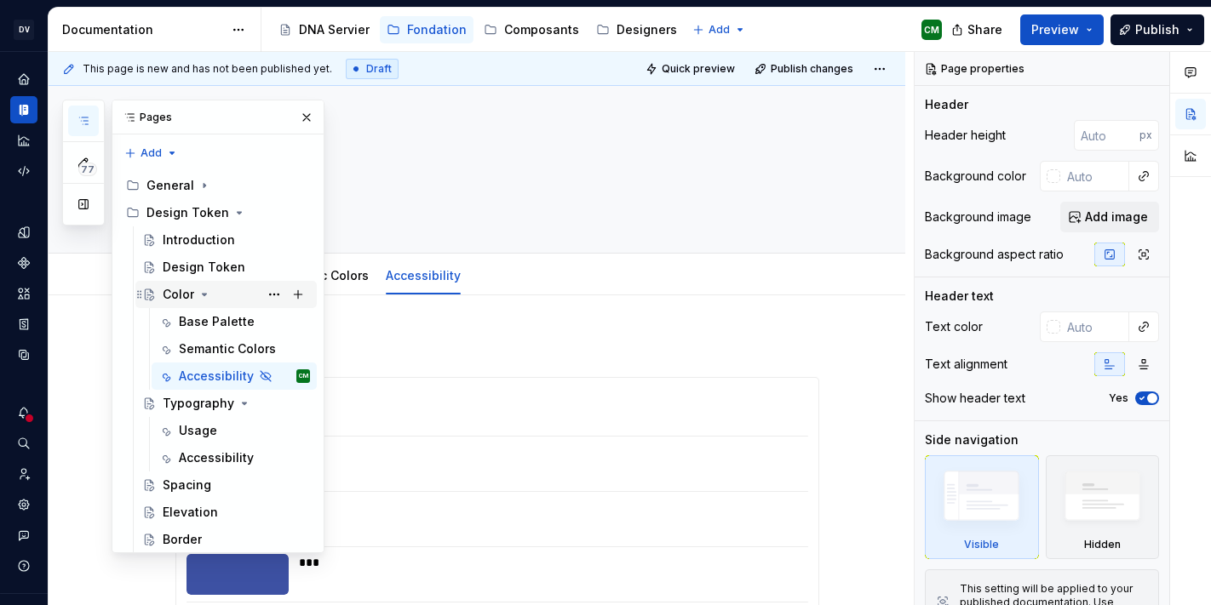
scroll to position [45, 0]
click at [205, 313] on div "Base Palette" at bounding box center [217, 321] width 76 height 17
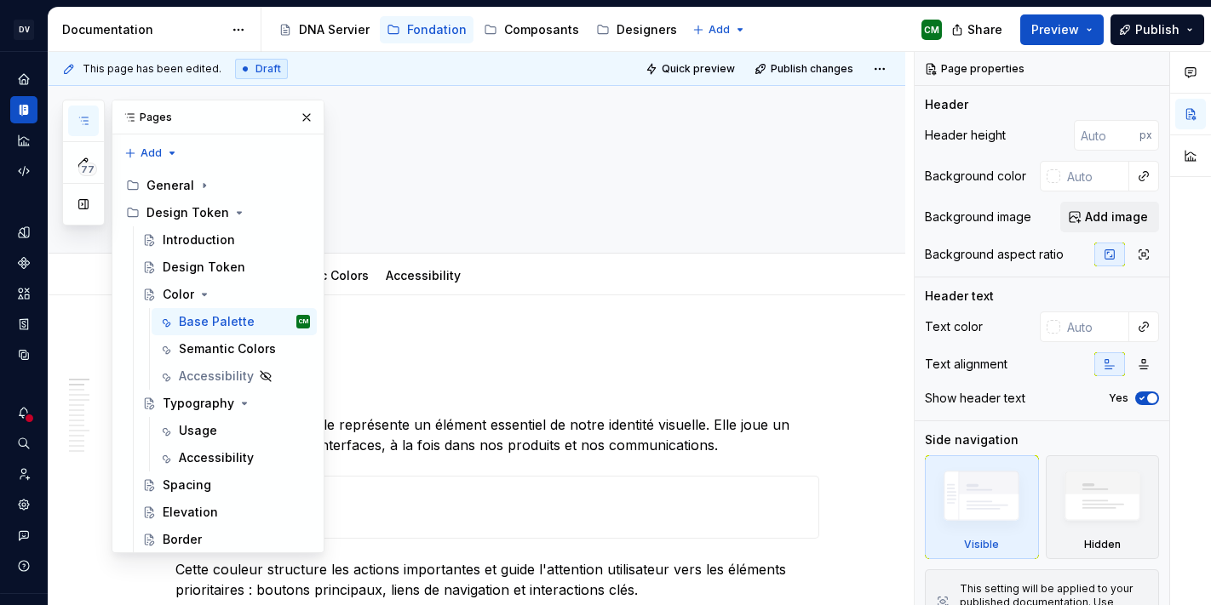
type textarea "*"
